Goal: Task Accomplishment & Management: Complete application form

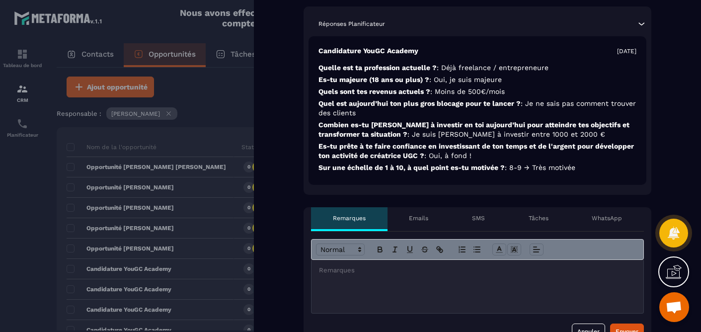
scroll to position [304, 0]
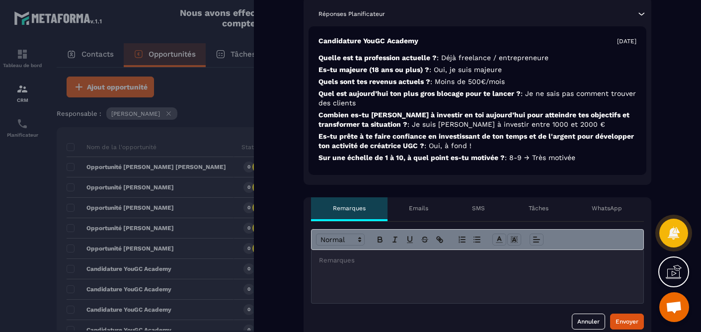
click at [538, 221] on div "Tâches" at bounding box center [539, 209] width 64 height 24
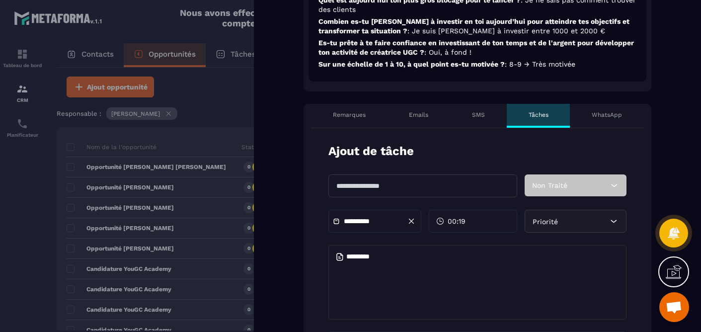
scroll to position [448, 0]
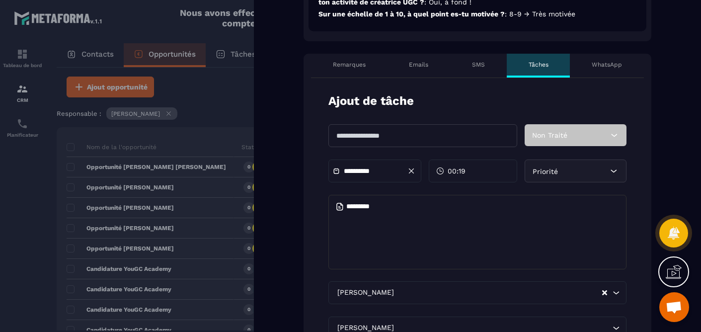
click at [463, 147] on input "text" at bounding box center [422, 135] width 189 height 23
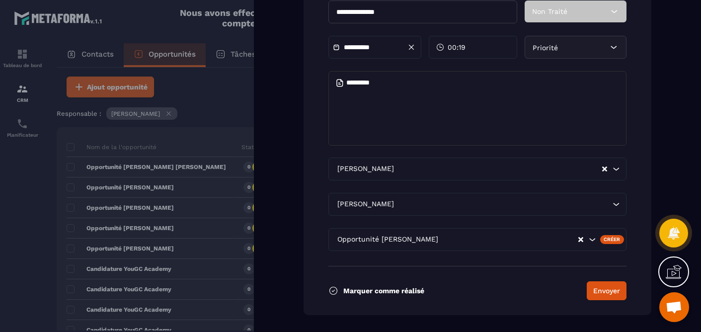
scroll to position [572, 0]
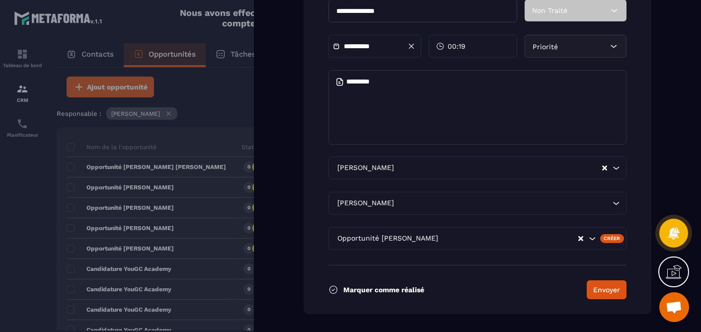
type input "**********"
click at [371, 50] on input "**********" at bounding box center [379, 46] width 70 height 7
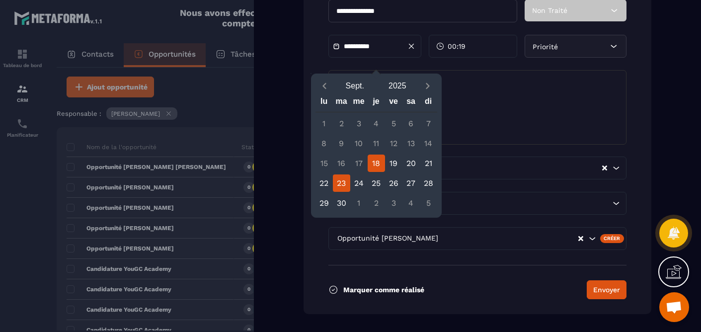
click at [344, 182] on div "23" at bounding box center [341, 182] width 17 height 17
type input "**********"
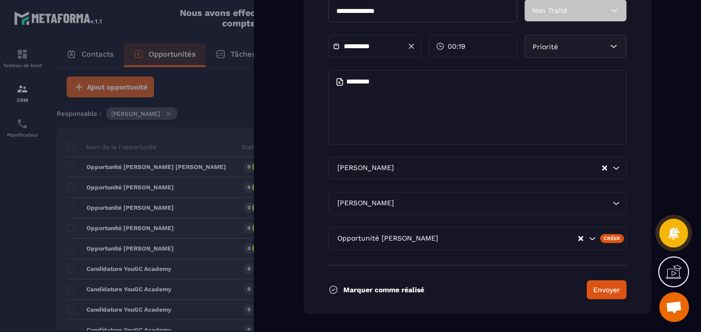
click at [463, 51] on span "00:19" at bounding box center [457, 46] width 18 height 10
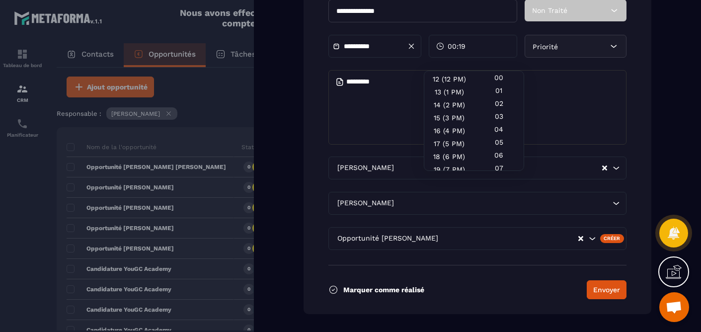
scroll to position [165, 0]
click at [451, 120] on div "16 (4 PM)" at bounding box center [449, 119] width 50 height 13
click at [507, 78] on div "00" at bounding box center [499, 77] width 50 height 13
click at [579, 115] on textarea at bounding box center [477, 107] width 298 height 75
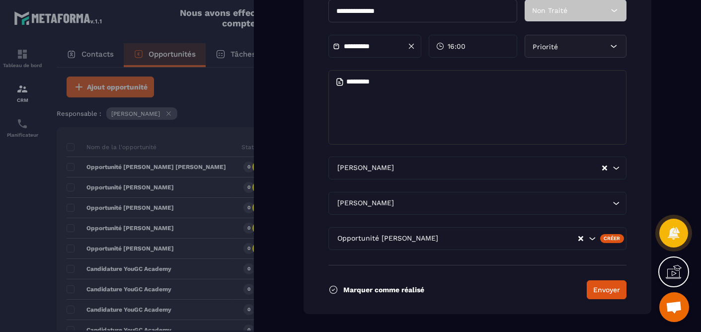
scroll to position [580, 0]
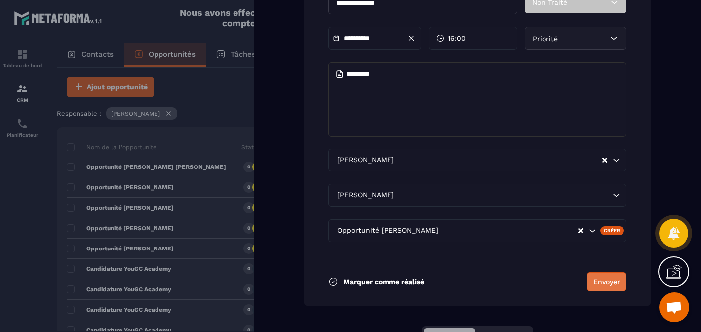
click at [597, 289] on button "Envoyer" at bounding box center [607, 281] width 40 height 19
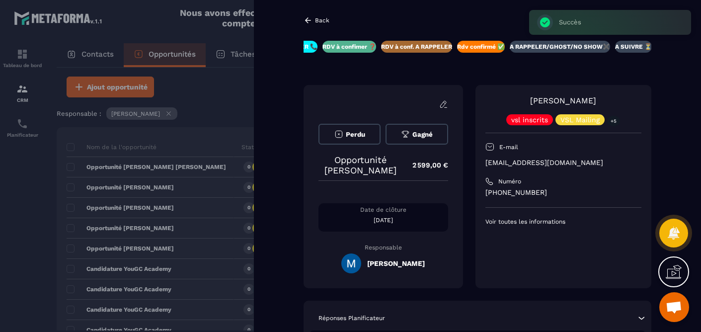
scroll to position [0, 128]
